Goal: Information Seeking & Learning: Learn about a topic

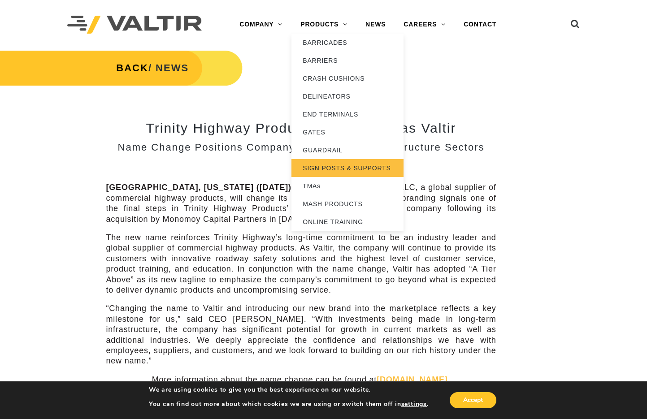
click at [348, 166] on link "SIGN POSTS & SUPPORTS" at bounding box center [347, 168] width 112 height 18
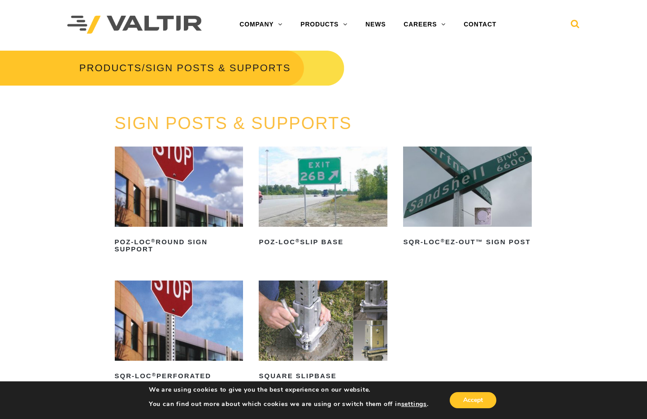
click at [575, 21] on icon at bounding box center [575, 25] width 9 height 13
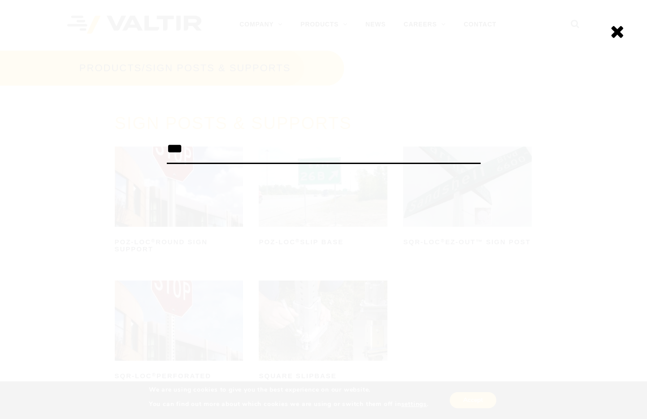
type input "***"
click input "******" at bounding box center [0, 0] width 0 height 0
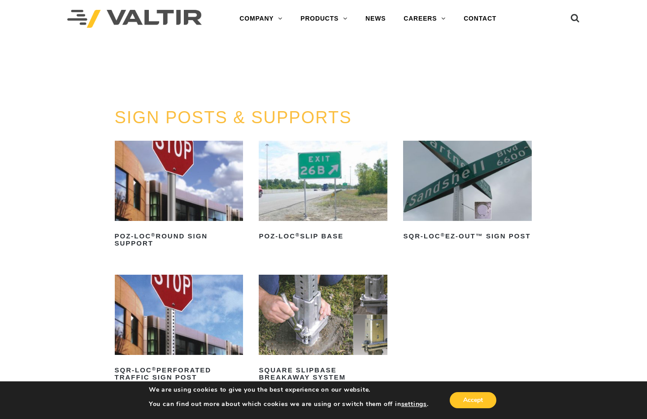
scroll to position [5, 0]
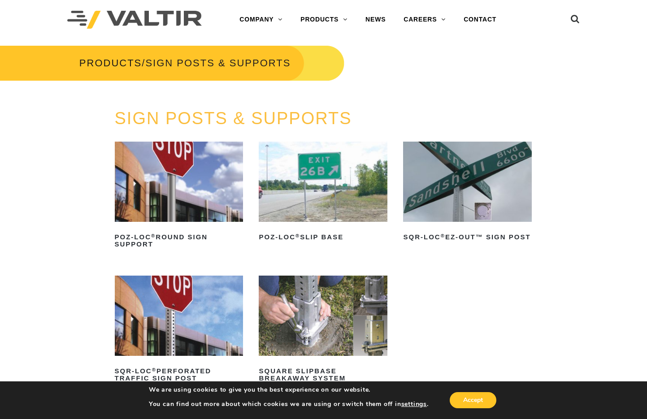
click at [342, 175] on img at bounding box center [323, 182] width 129 height 80
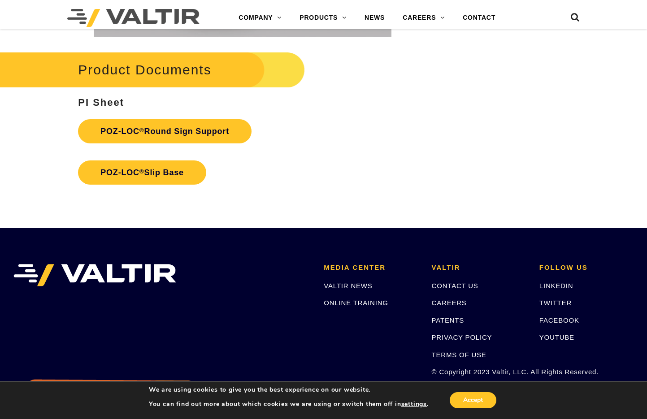
scroll to position [1962, 0]
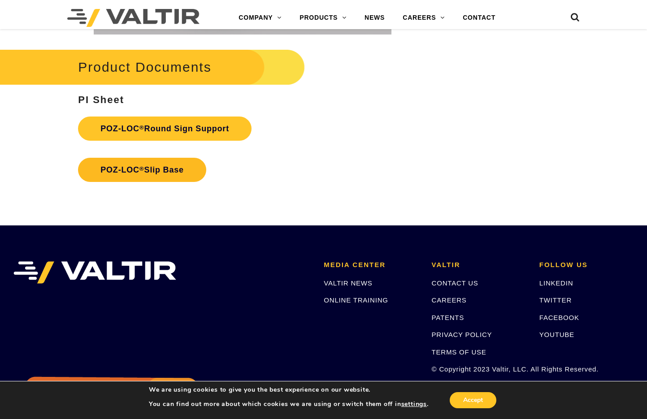
click at [176, 171] on link "POZ-LOC ® Slip Base" at bounding box center [142, 170] width 128 height 24
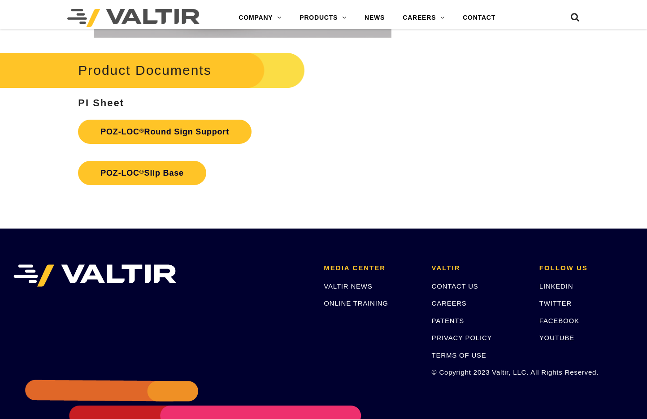
scroll to position [1962, 0]
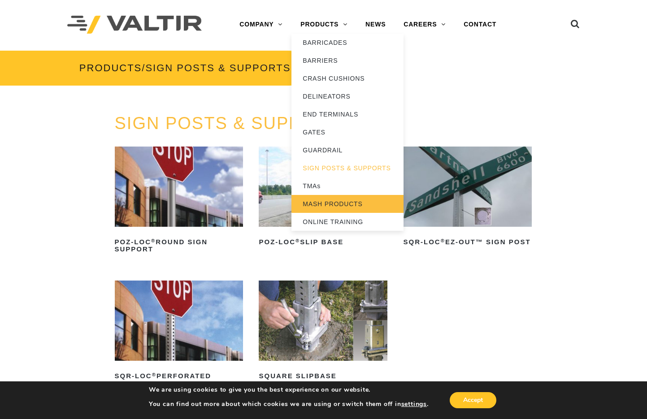
click at [350, 202] on link "MASH PRODUCTS" at bounding box center [347, 204] width 112 height 18
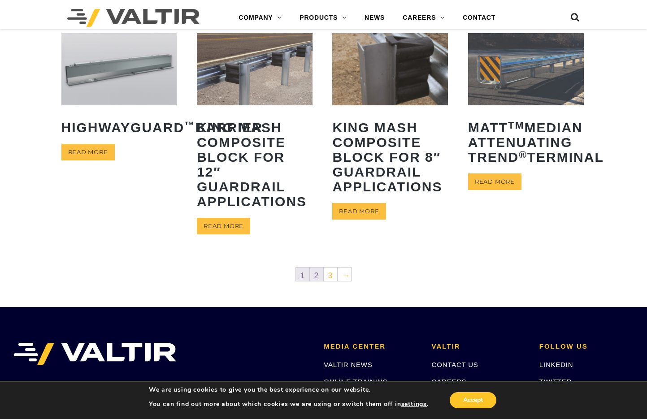
scroll to position [430, 0]
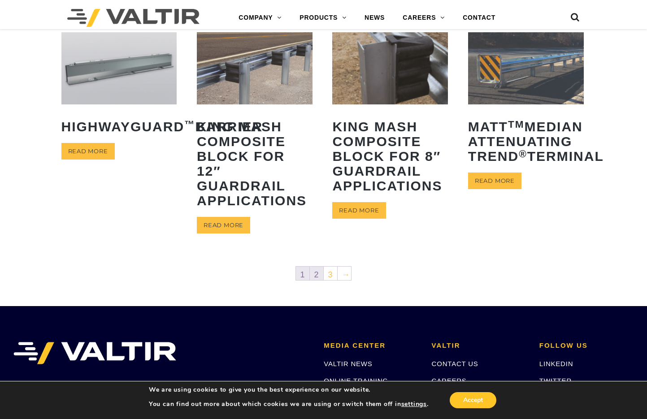
click at [317, 274] on link "2" at bounding box center [316, 273] width 13 height 13
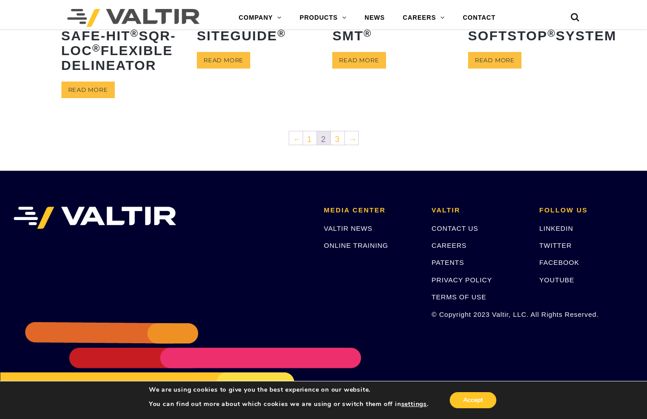
scroll to position [510, 0]
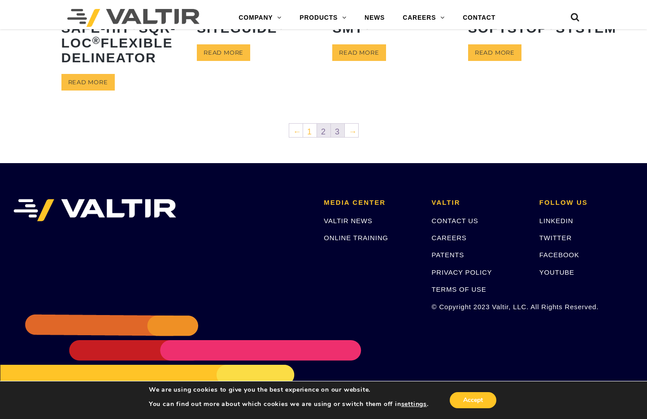
click at [339, 137] on link "3" at bounding box center [337, 130] width 13 height 13
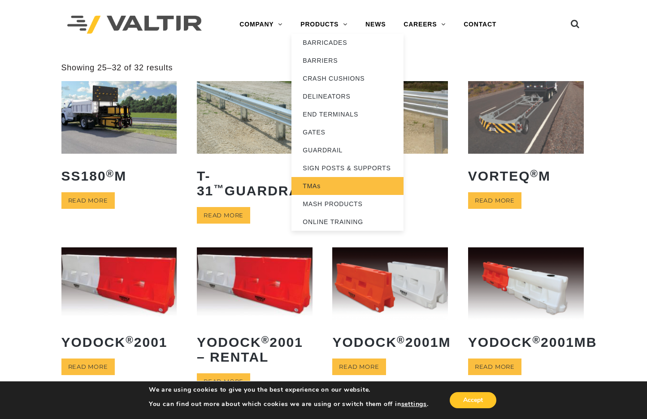
click at [310, 186] on link "TMAs" at bounding box center [347, 186] width 112 height 18
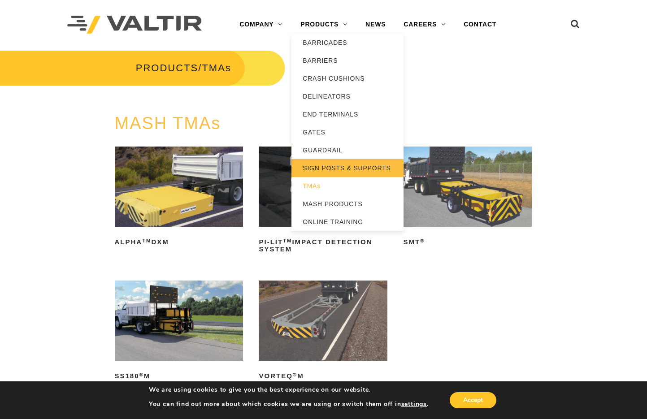
click at [331, 167] on link "SIGN POSTS & SUPPORTS" at bounding box center [347, 168] width 112 height 18
